Goal: Task Accomplishment & Management: Use online tool/utility

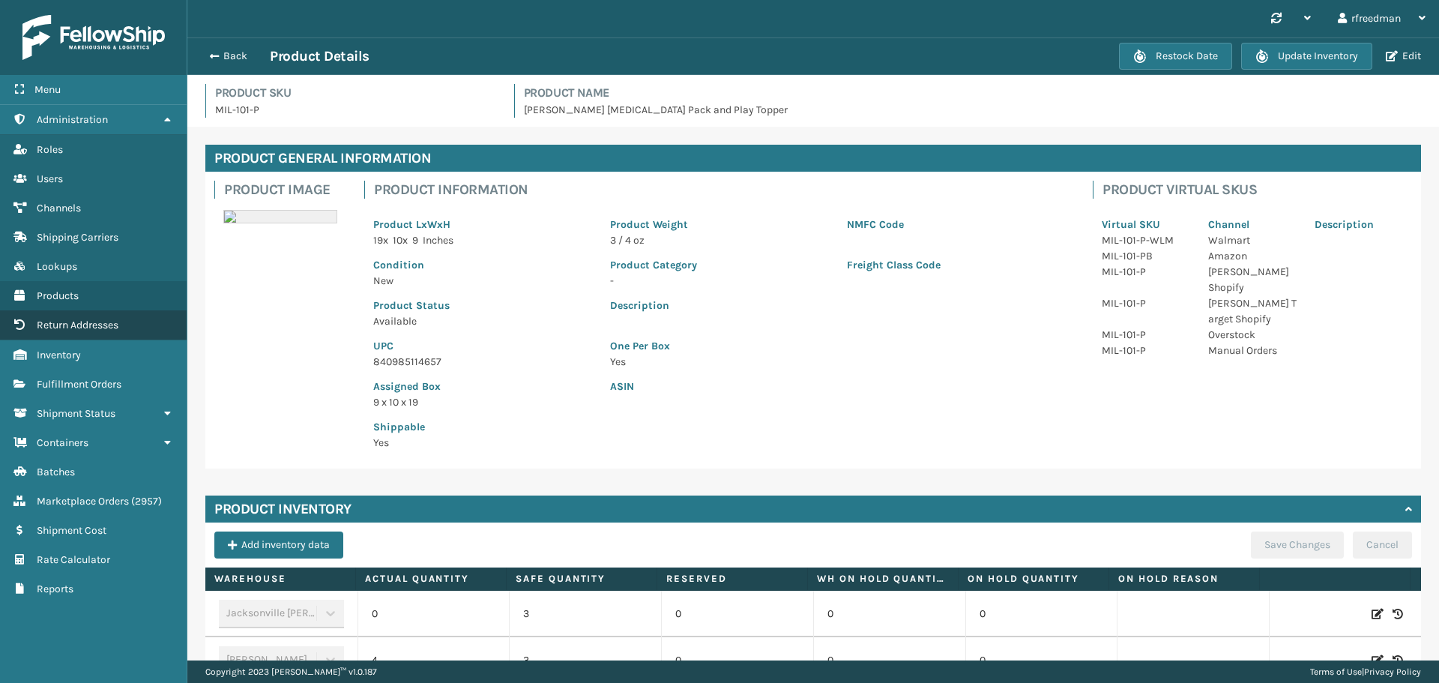
scroll to position [423, 0]
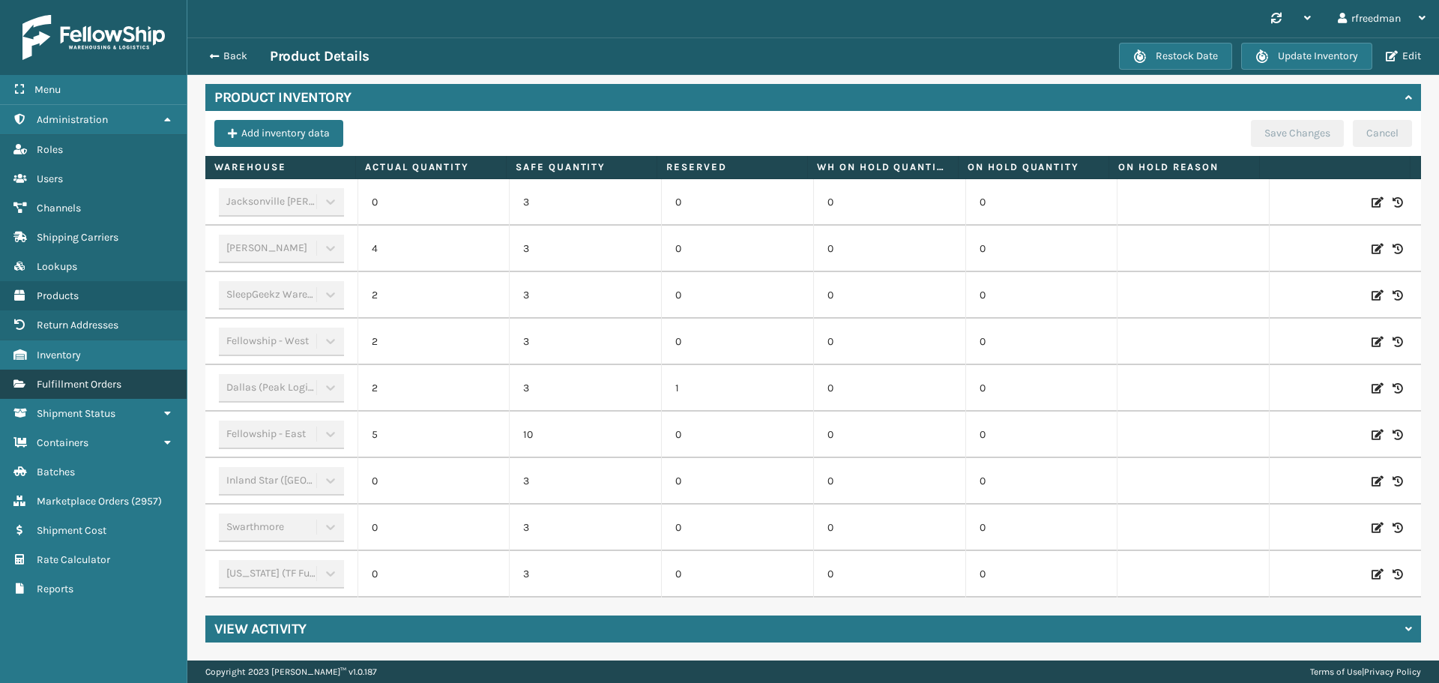
click at [86, 390] on link "Fulfillment Orders" at bounding box center [93, 384] width 187 height 29
click at [217, 54] on span "button" at bounding box center [212, 56] width 9 height 10
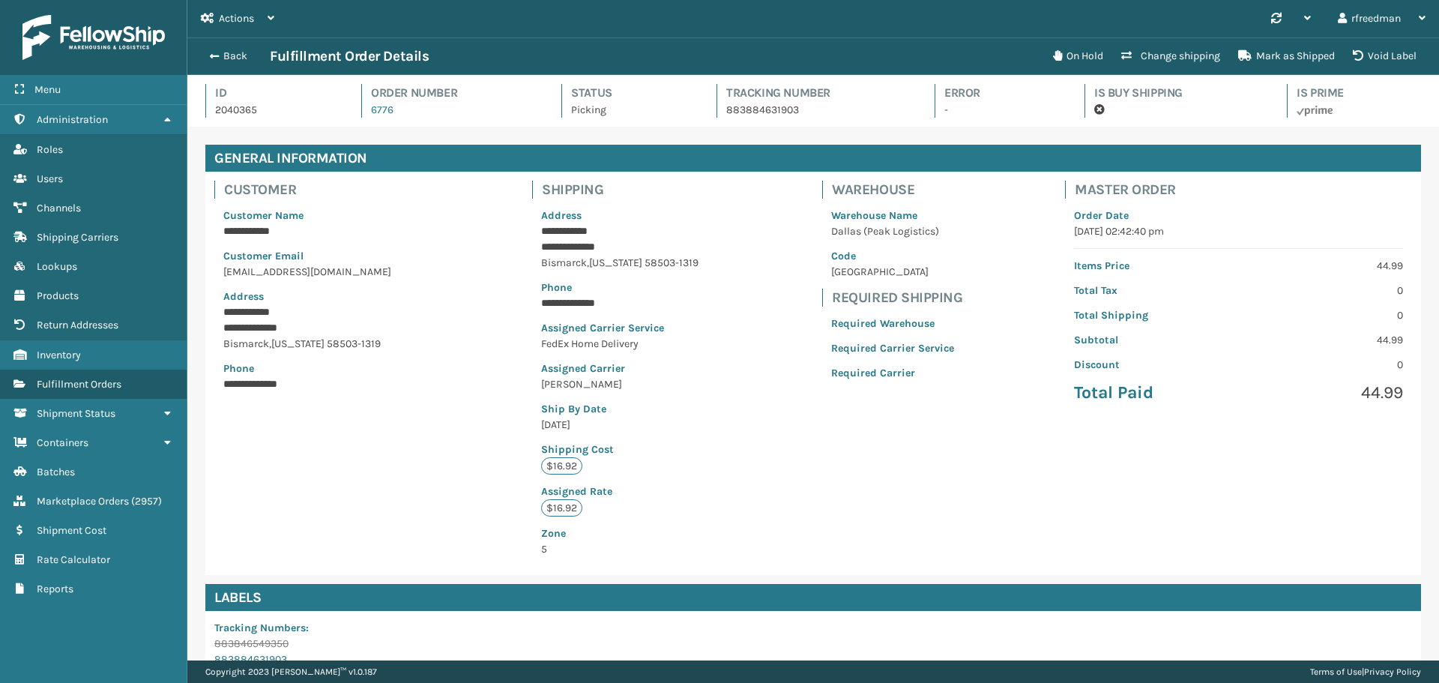
scroll to position [36, 1252]
click at [221, 62] on button "Back" at bounding box center [235, 55] width 69 height 13
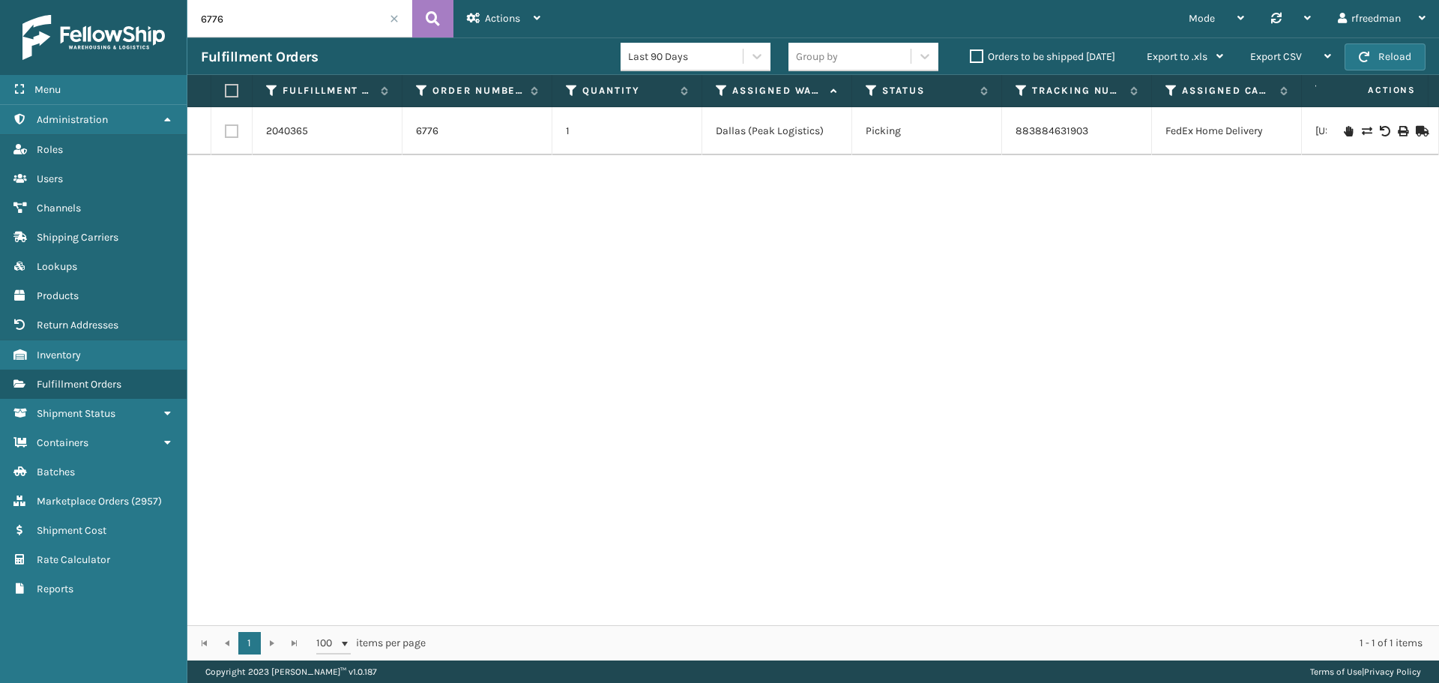
drag, startPoint x: 106, startPoint y: 31, endPoint x: 0, endPoint y: 45, distance: 106.5
click at [0, 0] on div "Menu Administration Roles Users Channels Shipping Carriers Lookups Products Ret…" at bounding box center [719, 0] width 1439 height 0
paste input "47135"
type input "47135"
click at [292, 121] on link "2040646" at bounding box center [287, 123] width 42 height 15
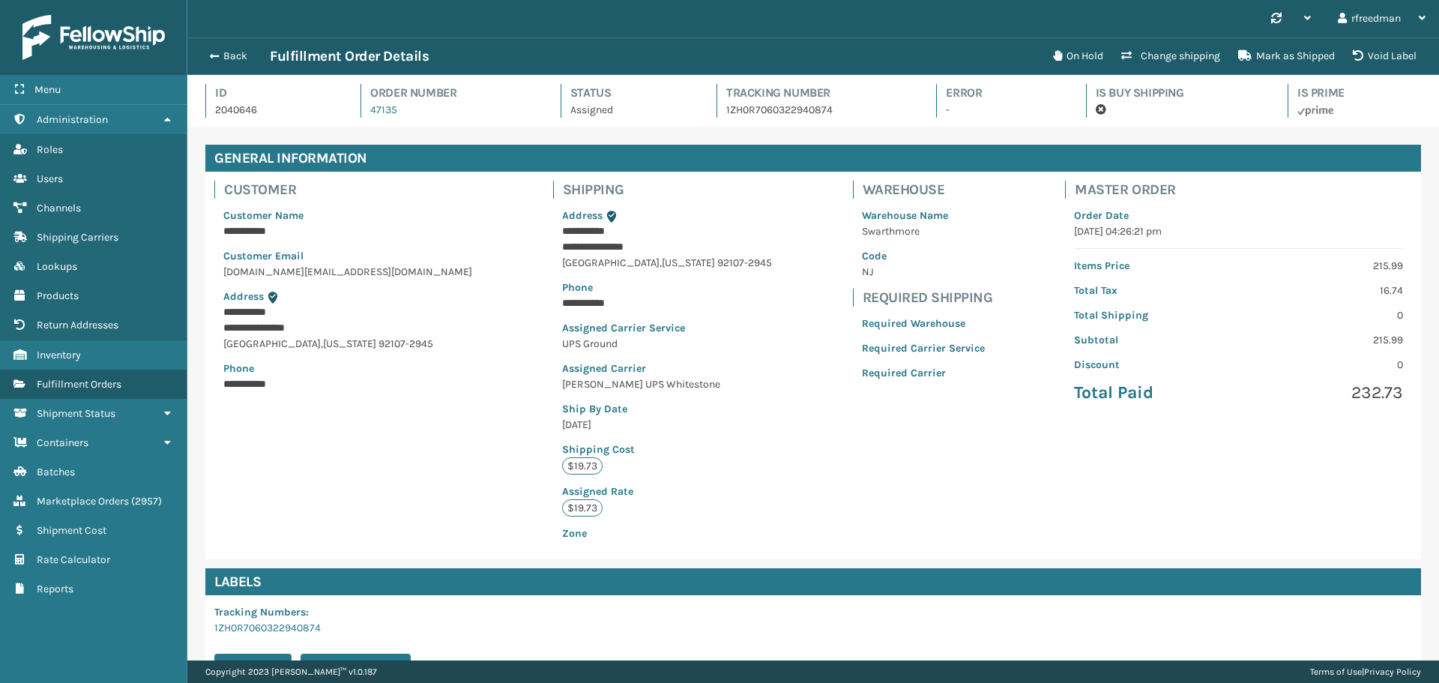
scroll to position [203, 0]
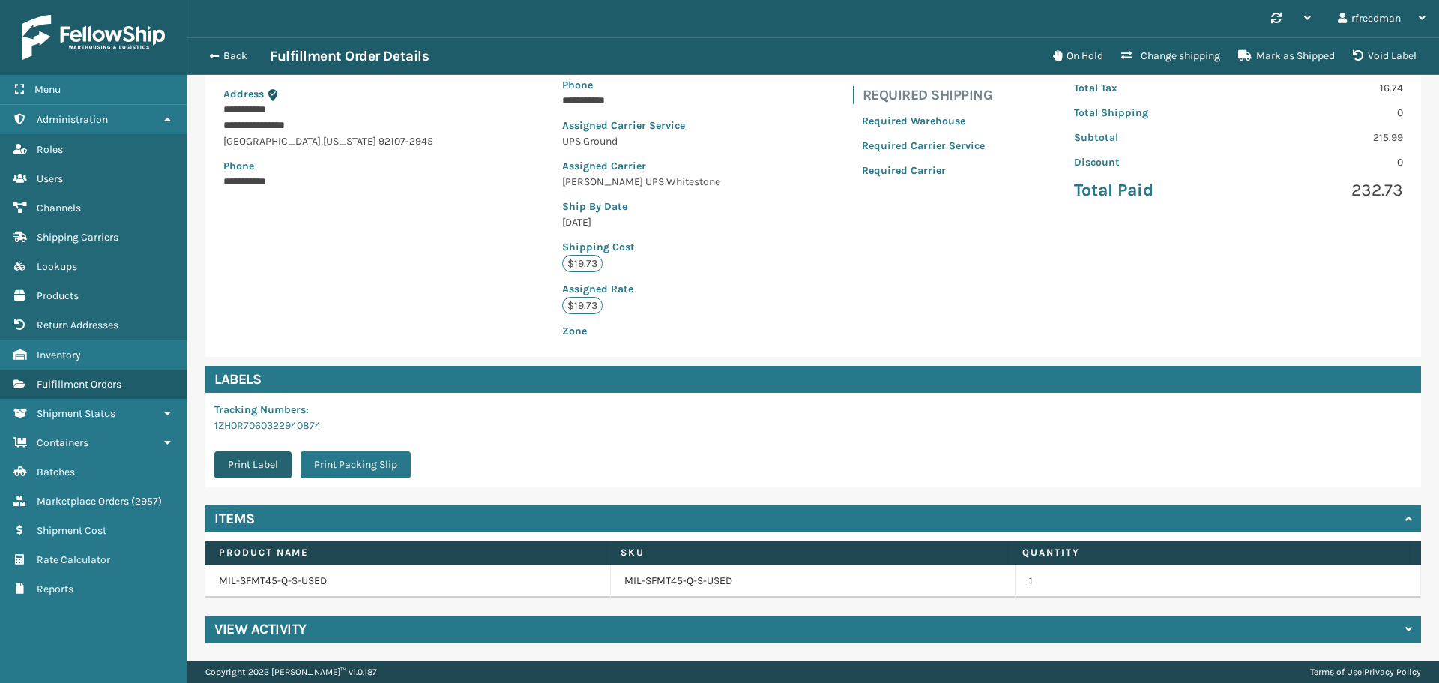
click at [254, 464] on button "Print Label" at bounding box center [252, 464] width 77 height 27
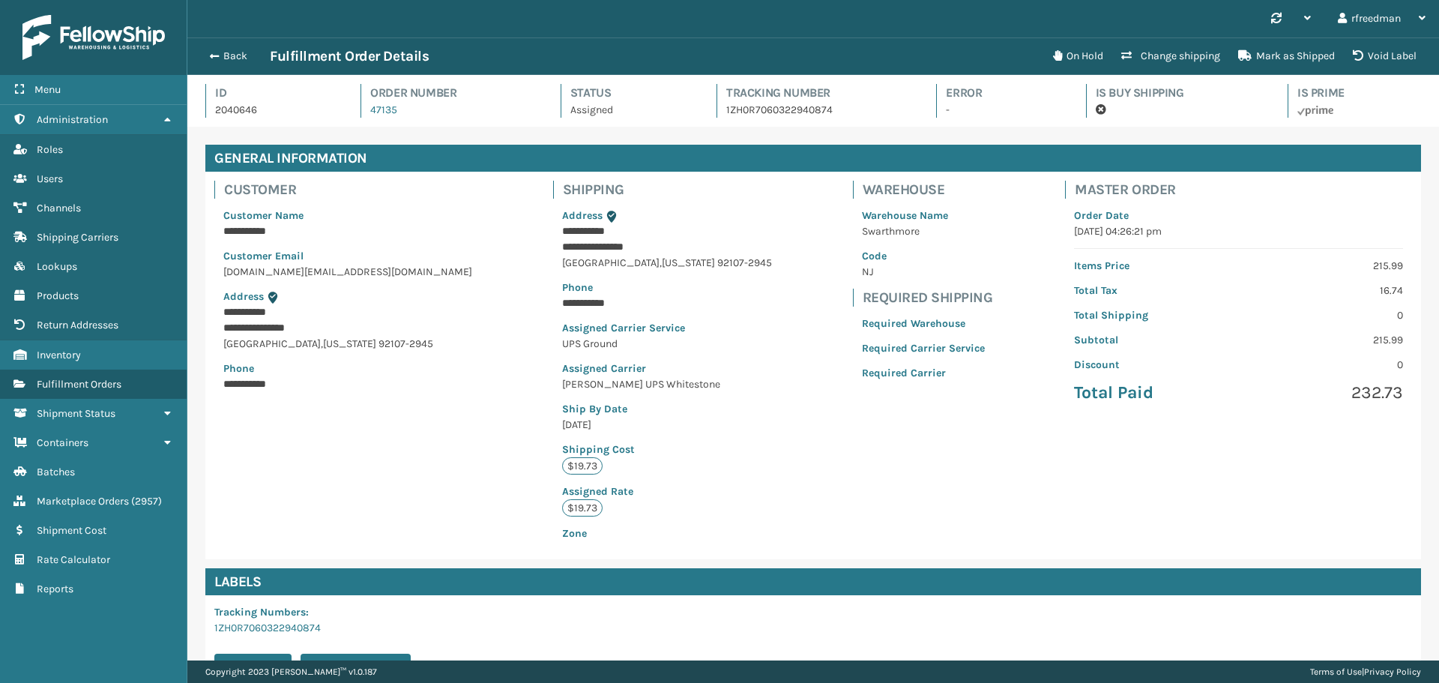
scroll to position [36, 1252]
click at [205, 54] on button "Back" at bounding box center [235, 55] width 69 height 13
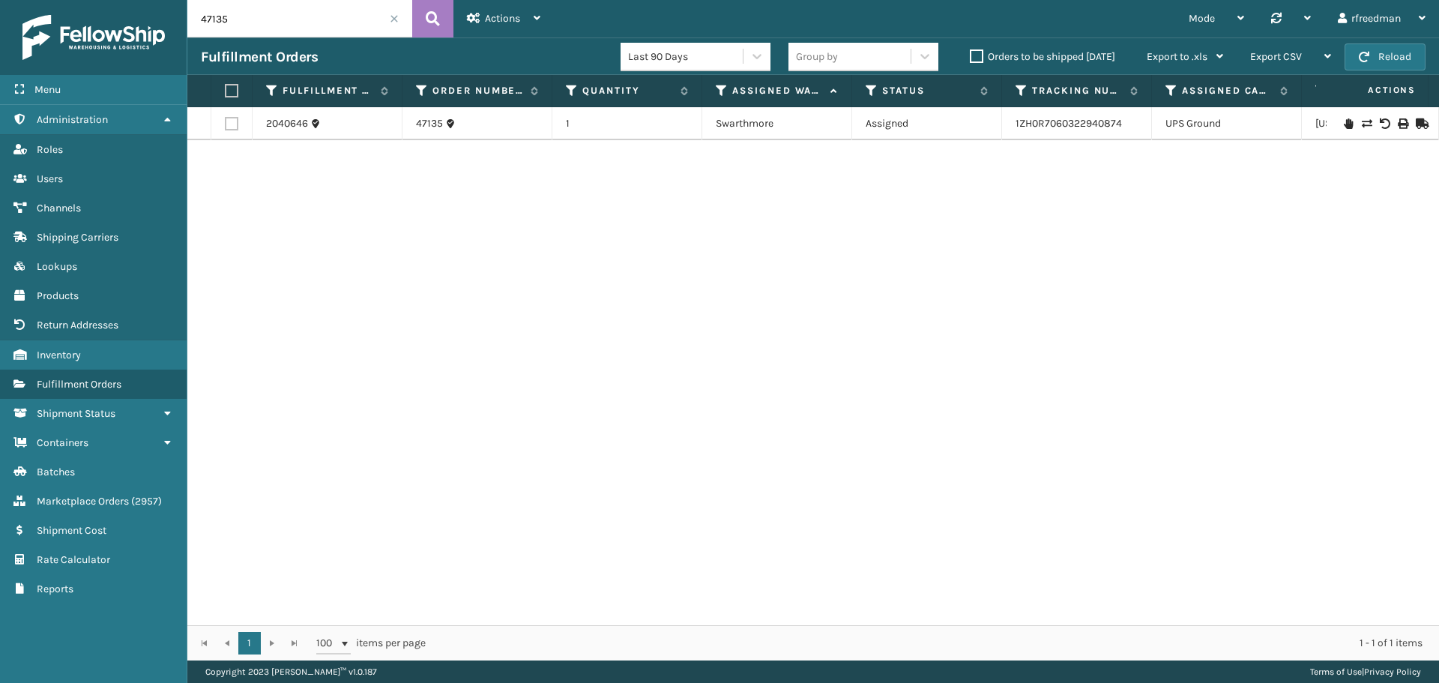
drag, startPoint x: 262, startPoint y: 21, endPoint x: 106, endPoint y: 27, distance: 155.3
click at [106, 0] on div "Menu Administration Roles Users Channels Shipping Carriers Lookups Products Ret…" at bounding box center [719, 0] width 1439 height 0
paste input "40"
type input "47140"
click at [282, 129] on link "2041288" at bounding box center [286, 123] width 41 height 15
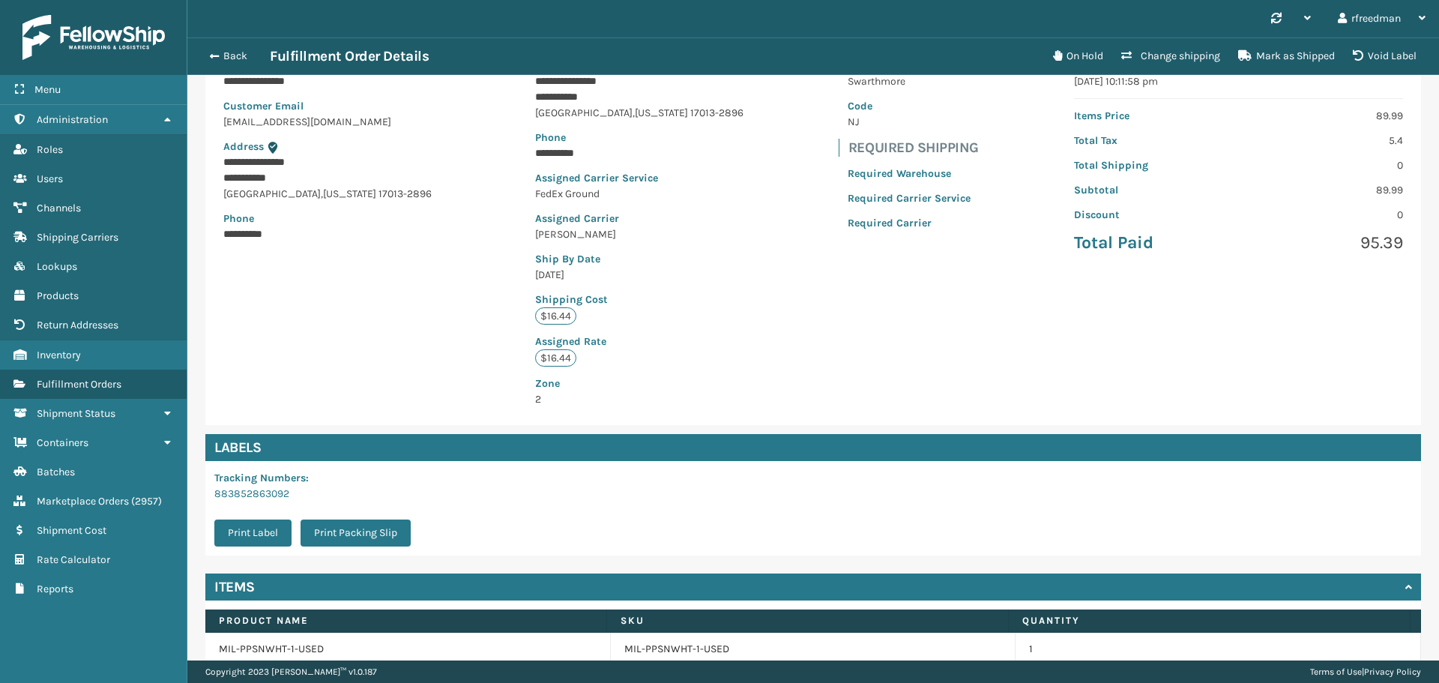
scroll to position [219, 0]
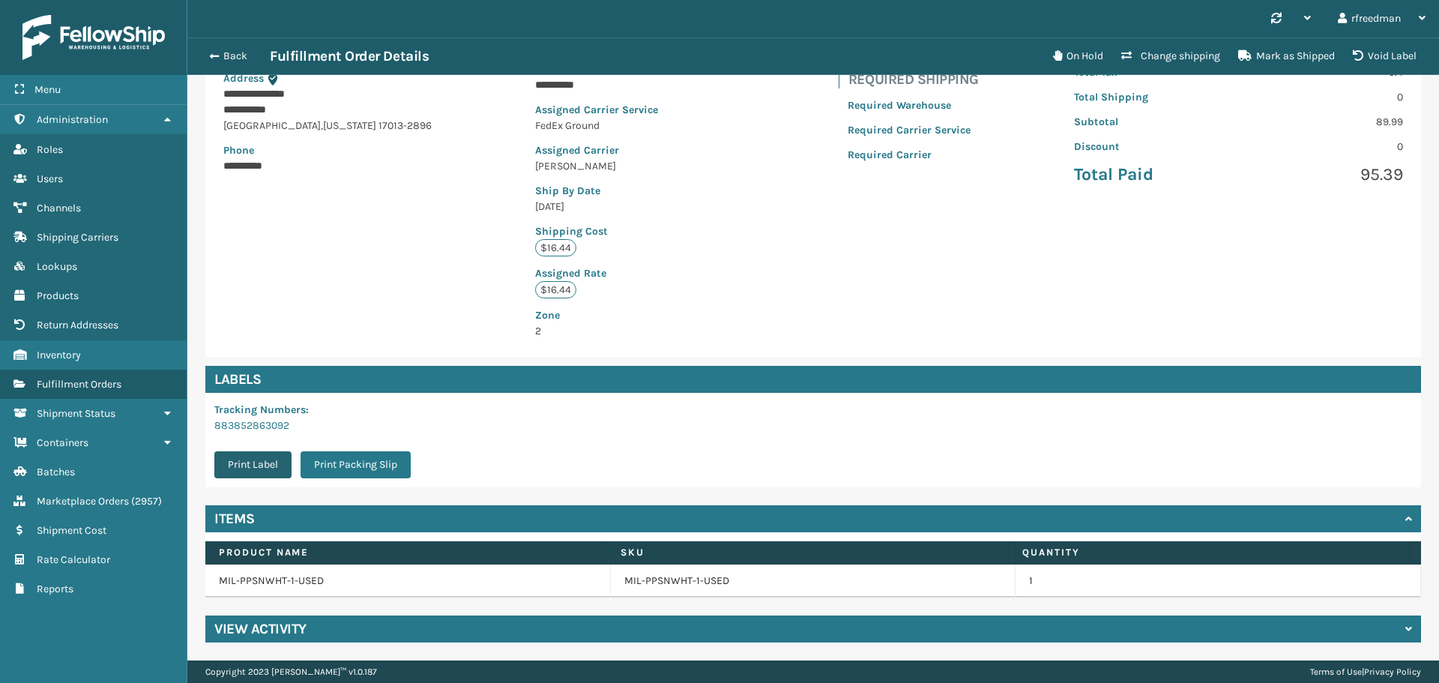
click at [271, 456] on button "Print Label" at bounding box center [252, 464] width 77 height 27
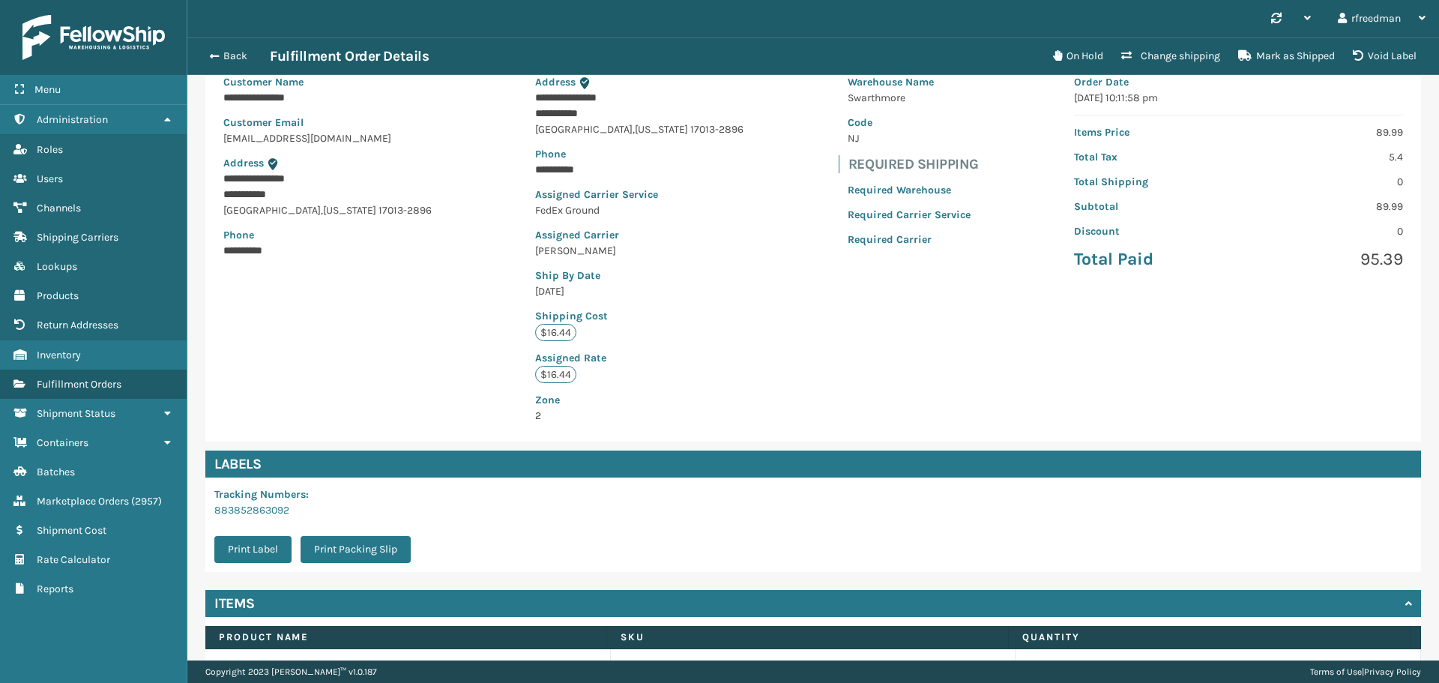
scroll to position [150, 0]
